Goal: Find specific page/section: Find specific page/section

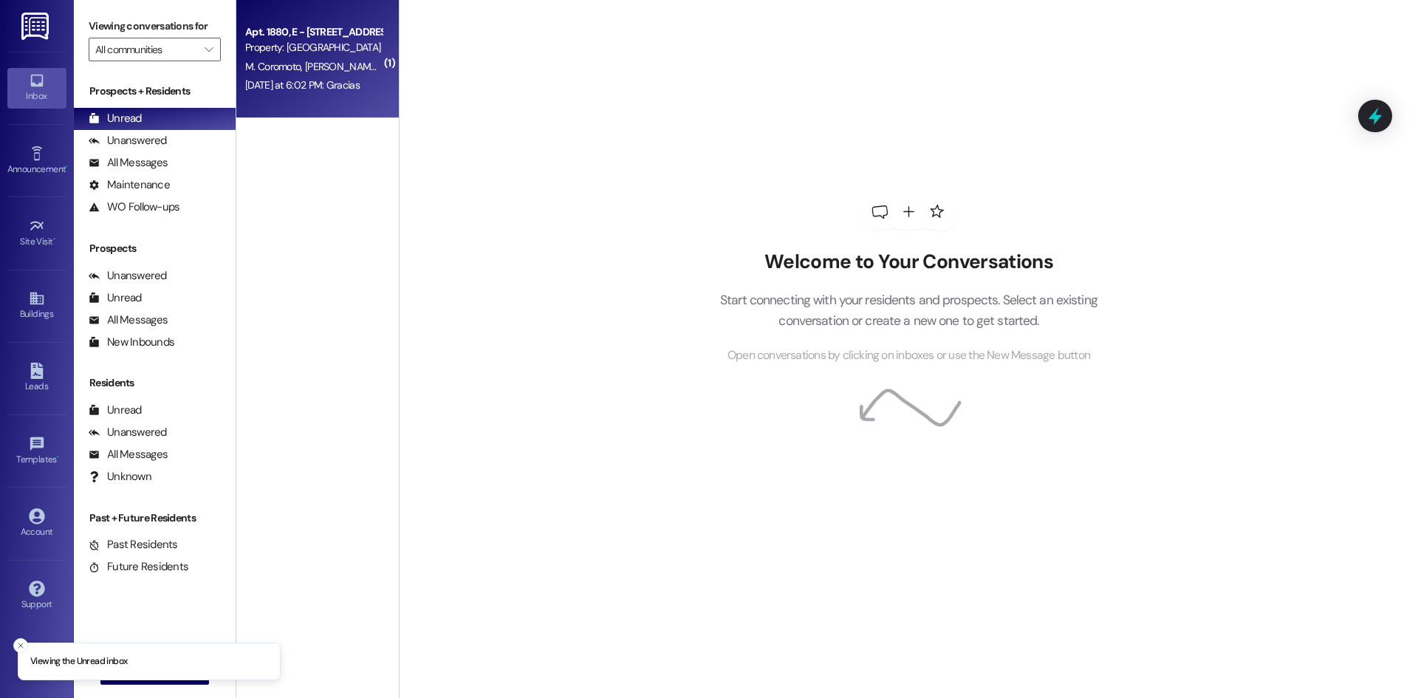
click at [322, 91] on div "[DATE] at 6:02 PM: Gracias [DATE] at 6:02 PM: Gracias" at bounding box center [302, 84] width 114 height 13
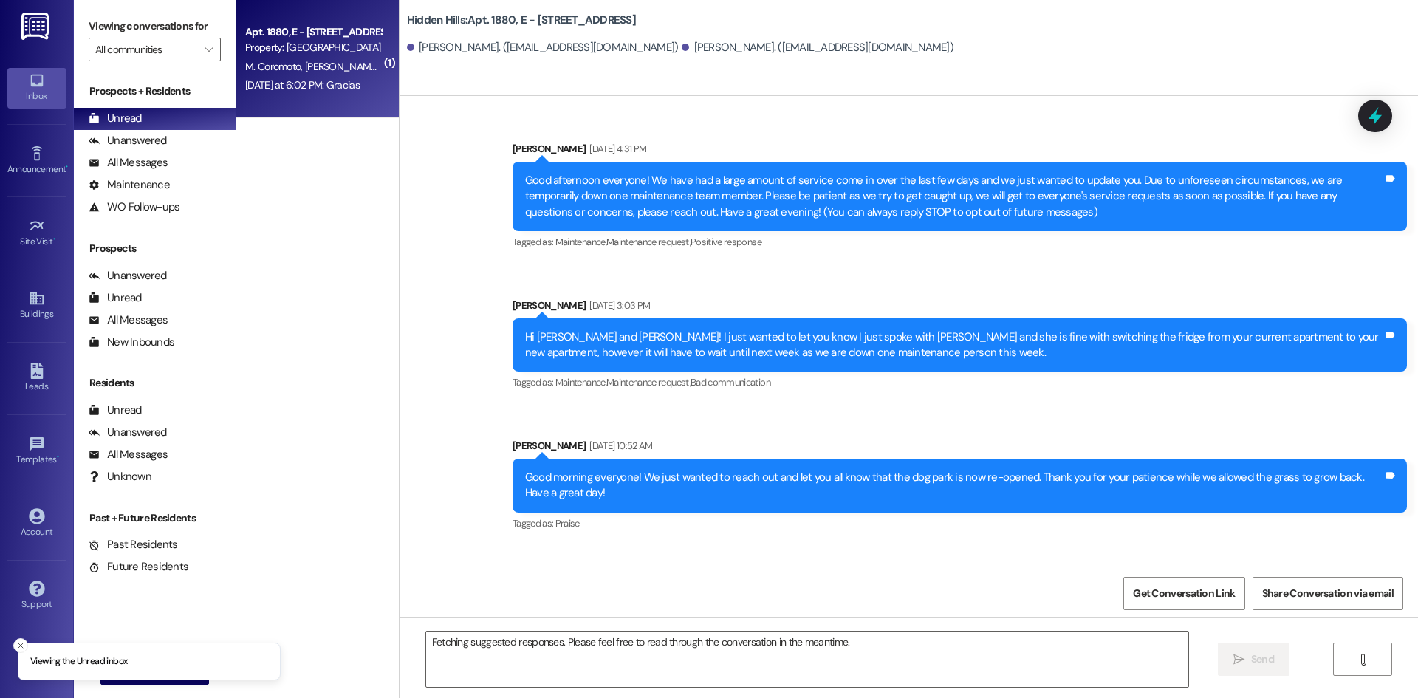
scroll to position [16648, 0]
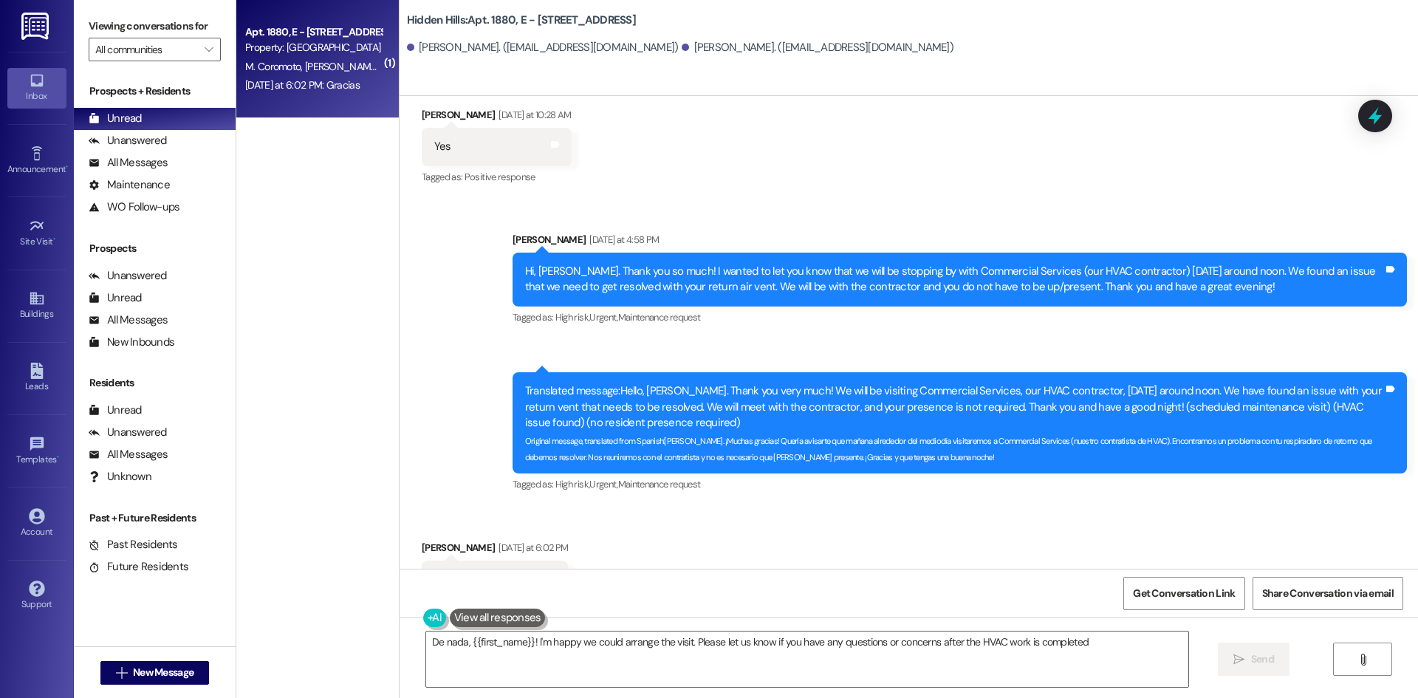
type textarea "De nada, {{first_name}}! I'm happy we could arrange the visit. Please let us kn…"
click at [53, 300] on link "Buildings" at bounding box center [36, 306] width 59 height 40
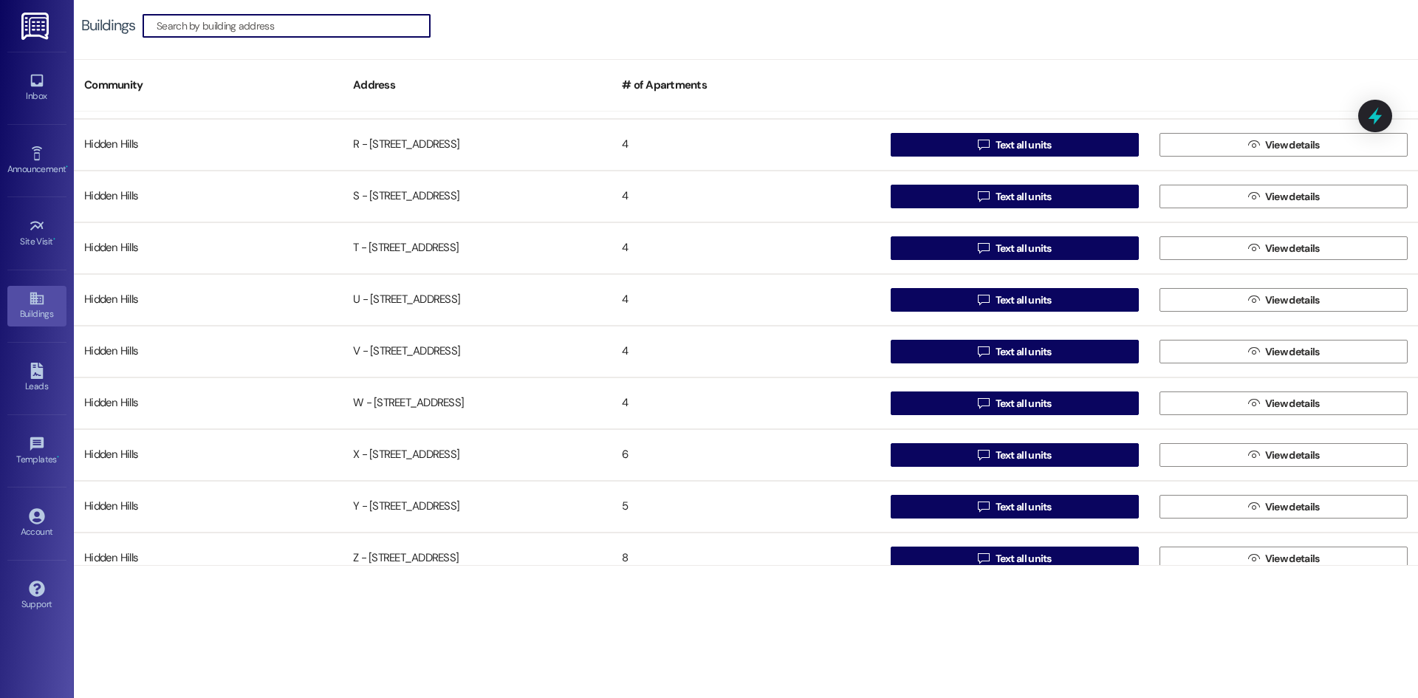
scroll to position [1149, 0]
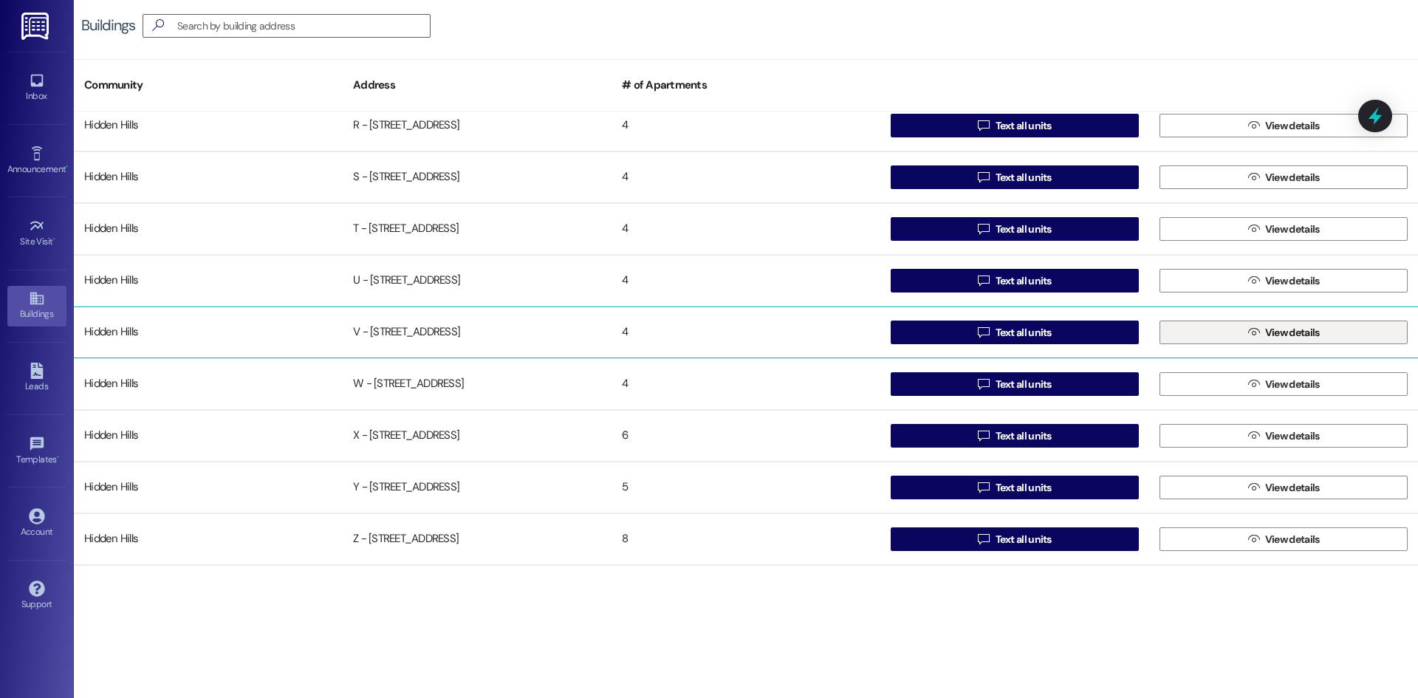
click at [1235, 329] on button " View details" at bounding box center [1283, 333] width 248 height 24
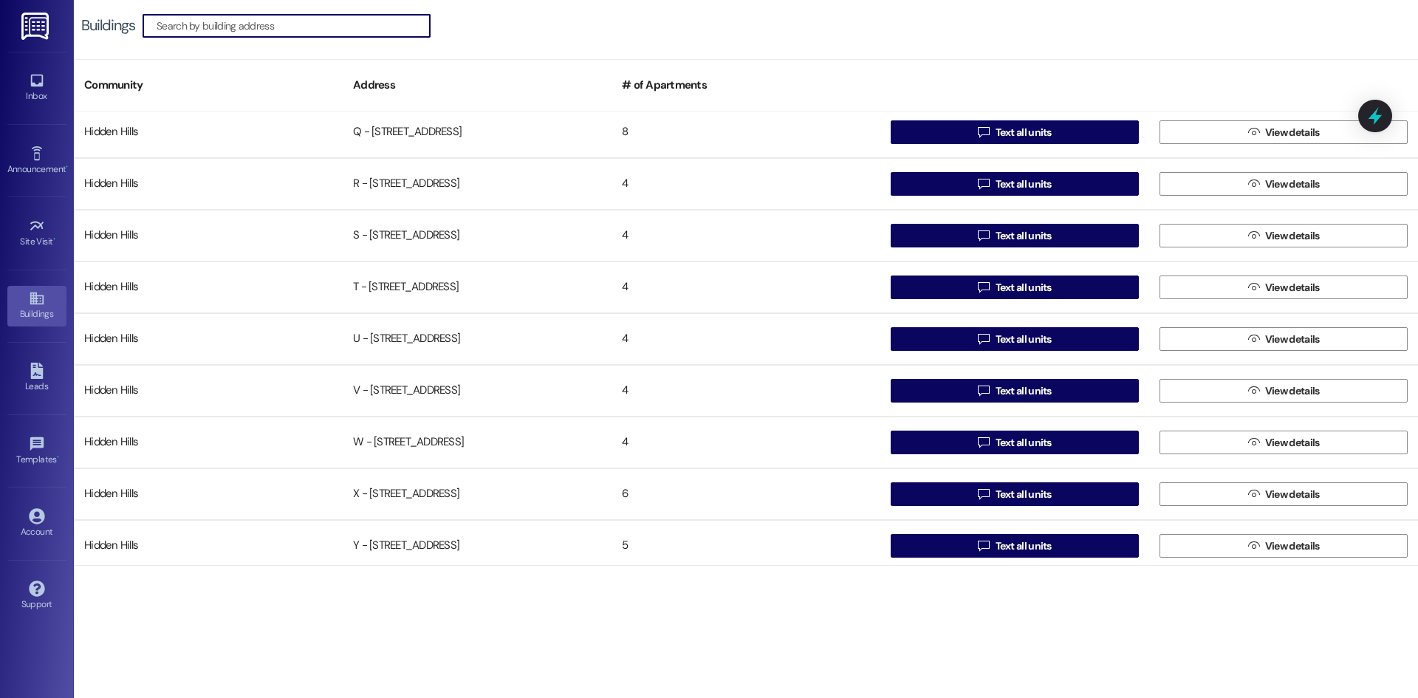
scroll to position [1149, 0]
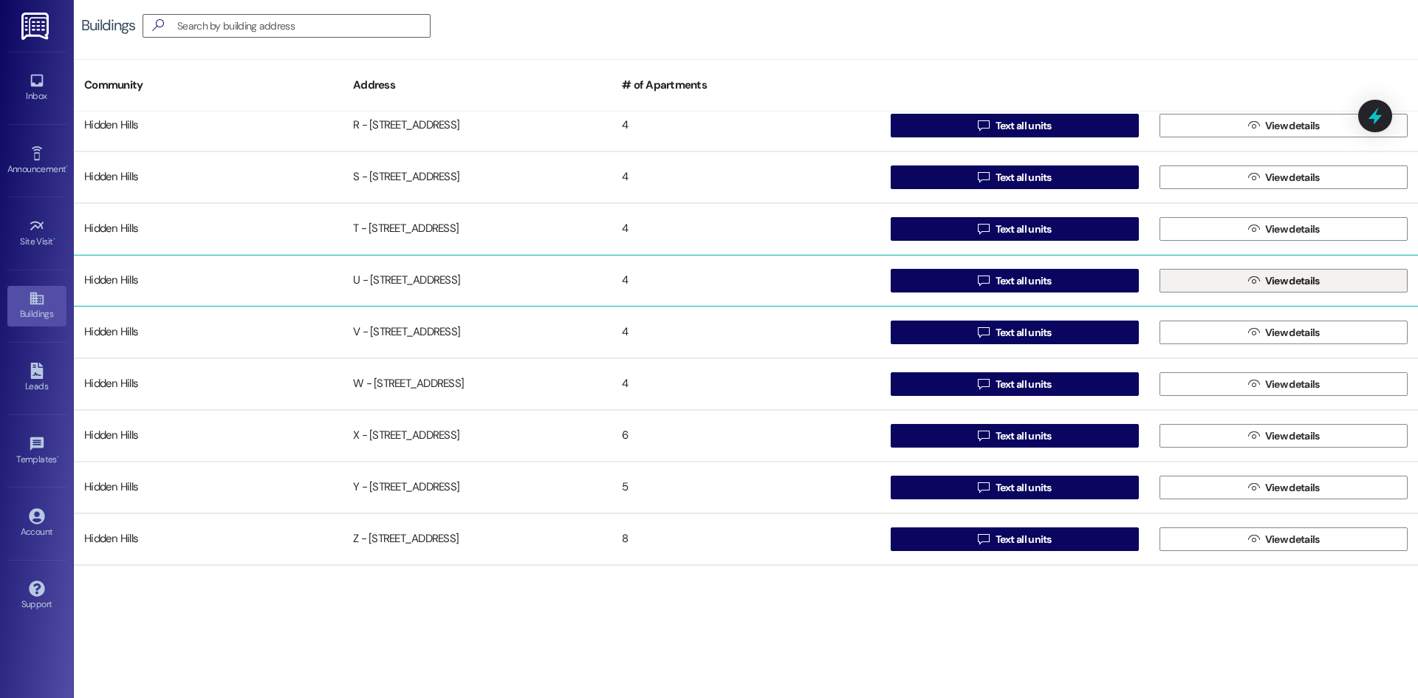
click at [1229, 279] on button " View details" at bounding box center [1283, 281] width 248 height 24
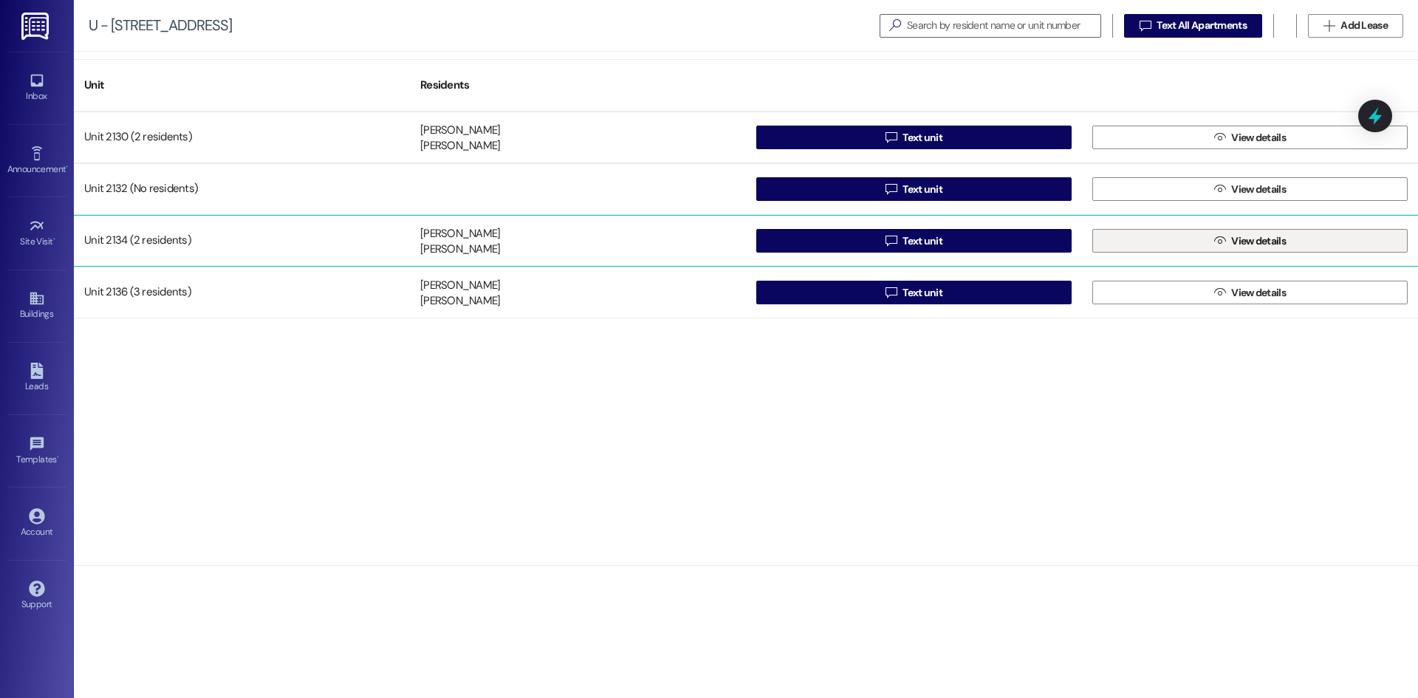
click at [1179, 250] on button " View details" at bounding box center [1249, 241] width 315 height 24
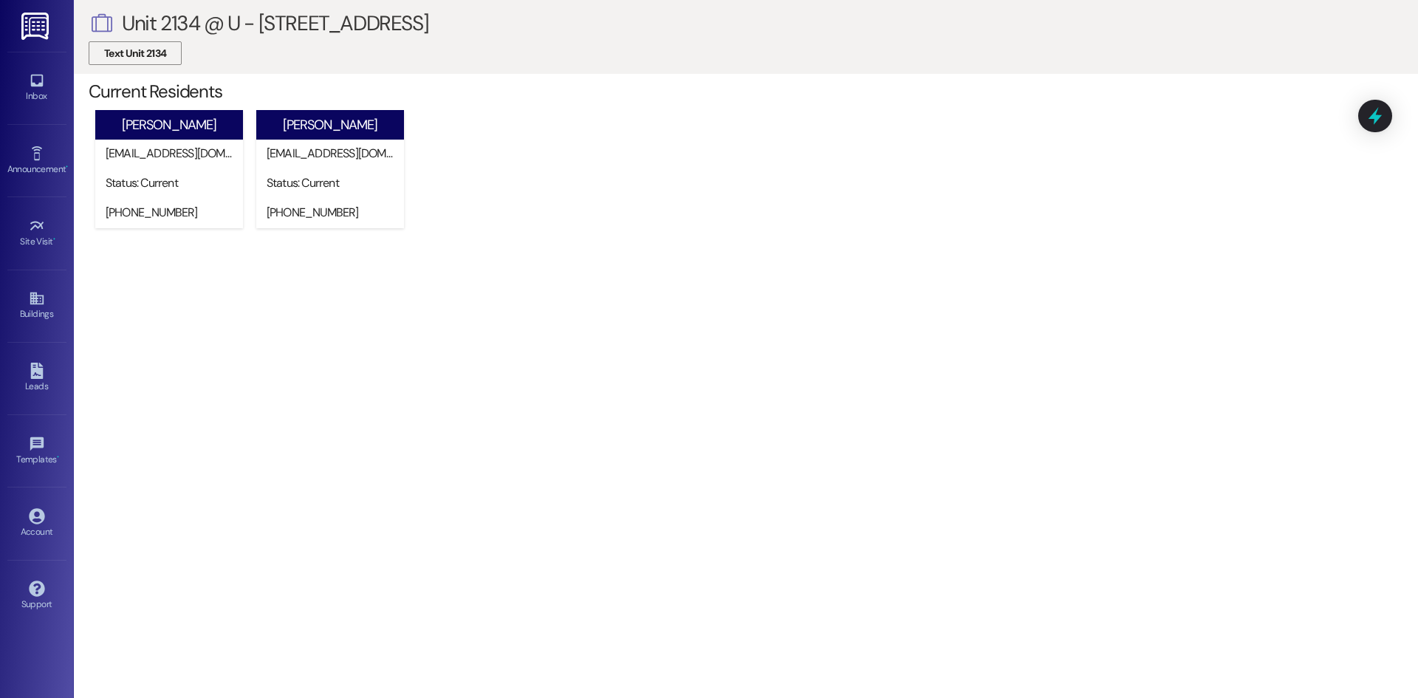
click at [141, 52] on span "Text Unit 2134" at bounding box center [135, 54] width 62 height 16
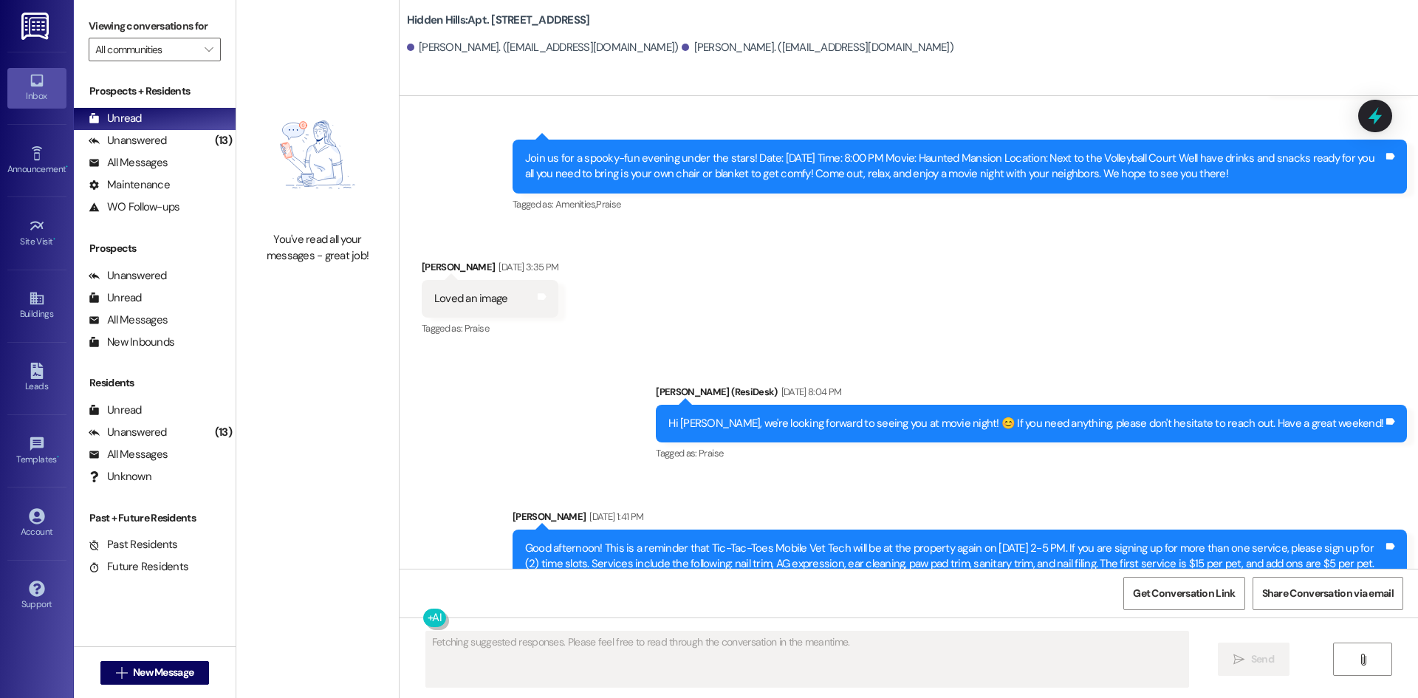
scroll to position [5610, 0]
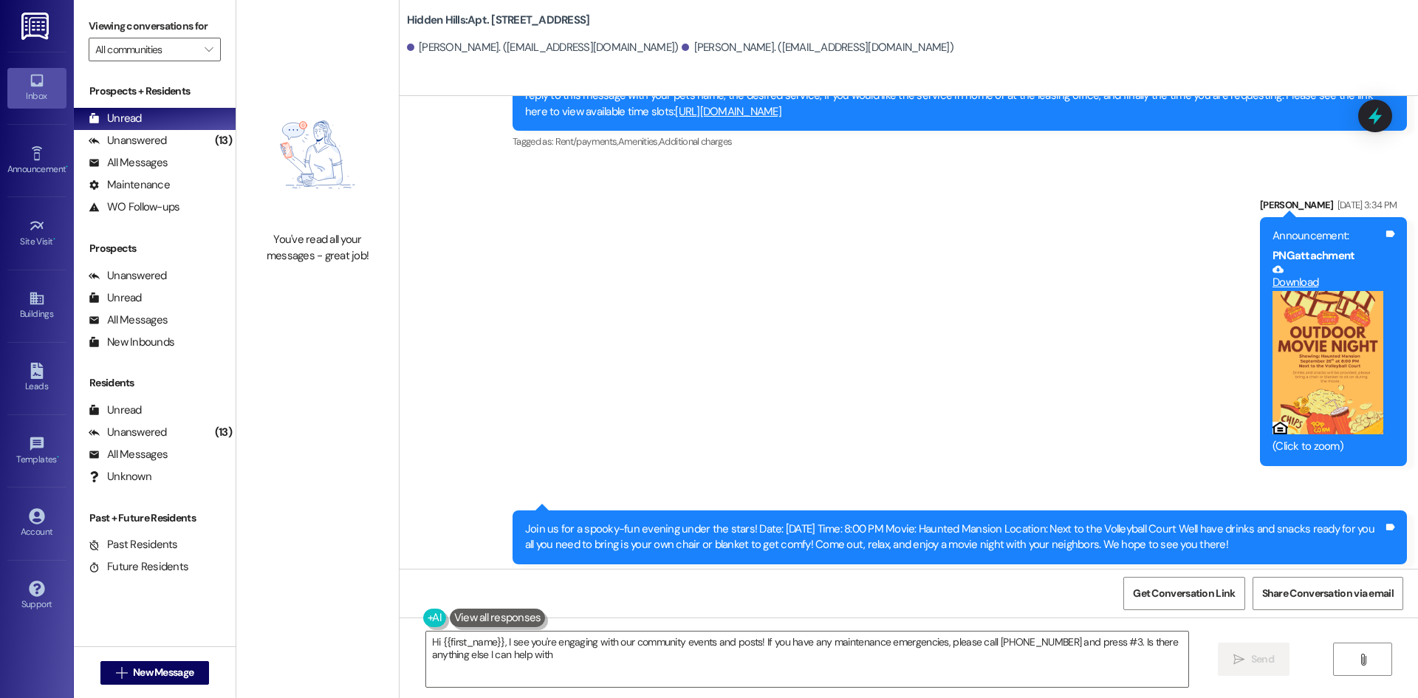
type textarea "Hi {{first_name}}, I see you're engaging with our community events and posts! I…"
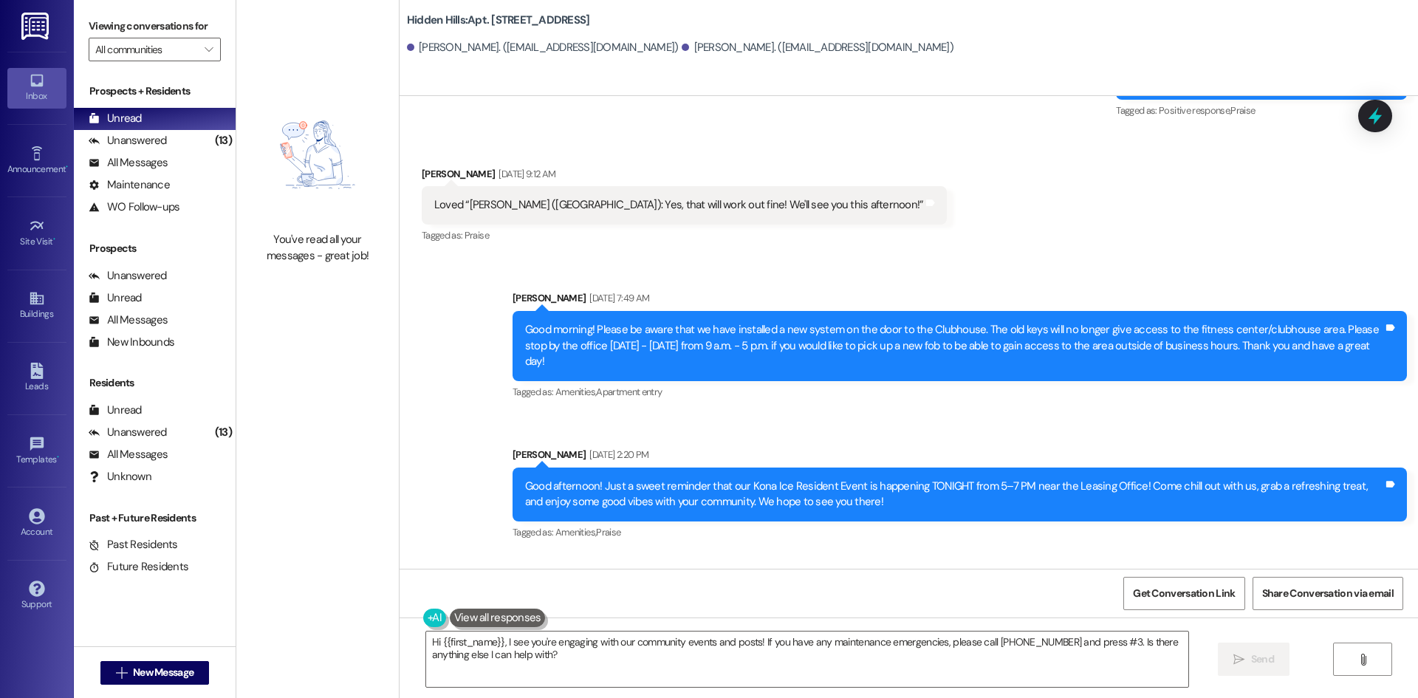
scroll to position [4503, 0]
